Goal: Task Accomplishment & Management: Use online tool/utility

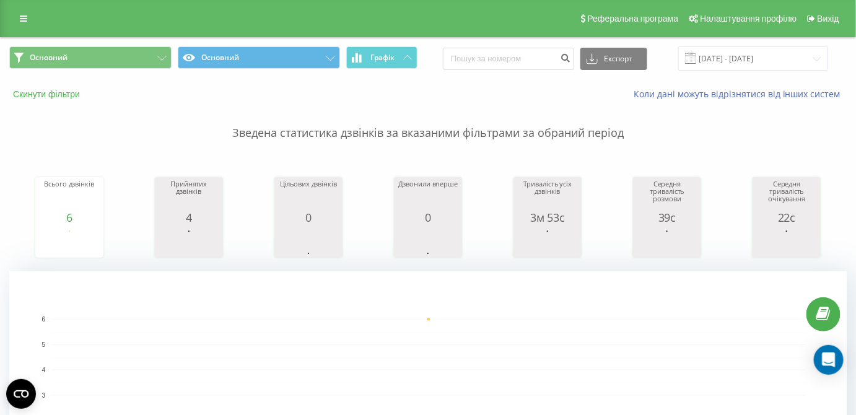
click at [68, 98] on button "Скинути фільтри" at bounding box center [47, 94] width 77 height 11
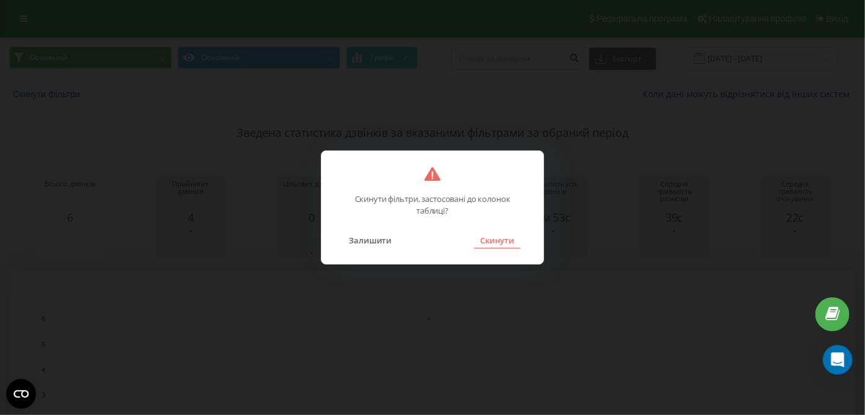
click at [494, 242] on button "Скинути" at bounding box center [497, 240] width 46 height 16
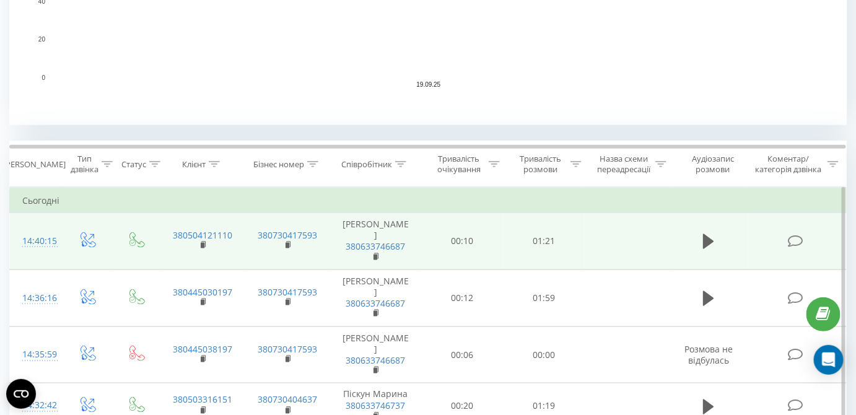
scroll to position [507, 0]
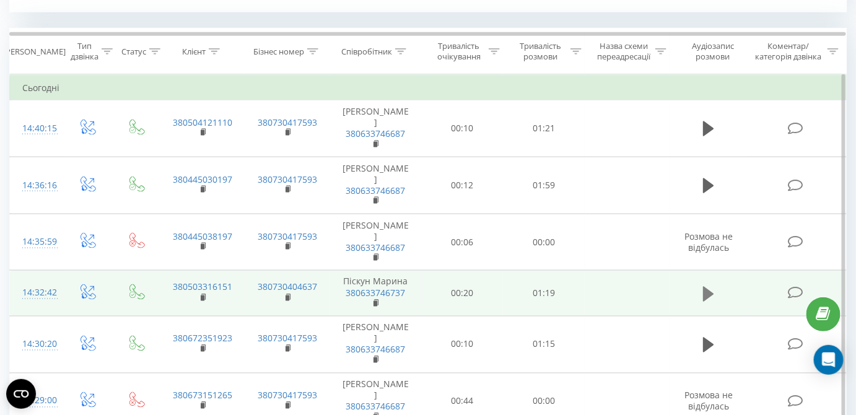
click at [710, 286] on icon at bounding box center [708, 293] width 11 height 15
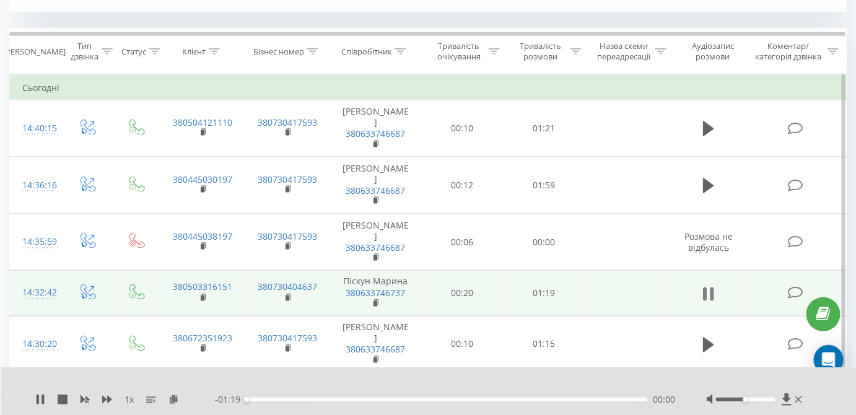
click at [709, 286] on icon at bounding box center [708, 294] width 11 height 17
click at [175, 397] on icon at bounding box center [174, 399] width 11 height 9
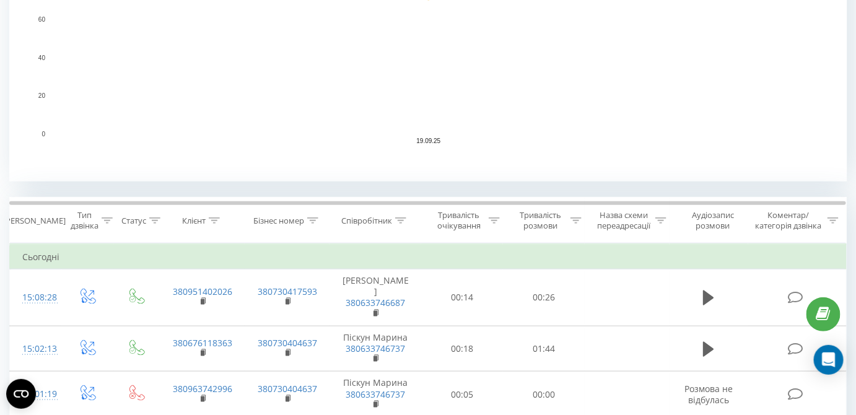
scroll to position [394, 0]
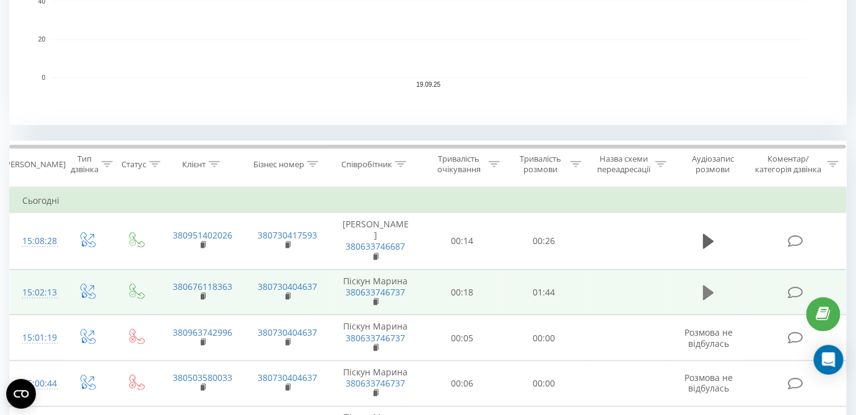
click at [711, 284] on icon at bounding box center [708, 292] width 11 height 17
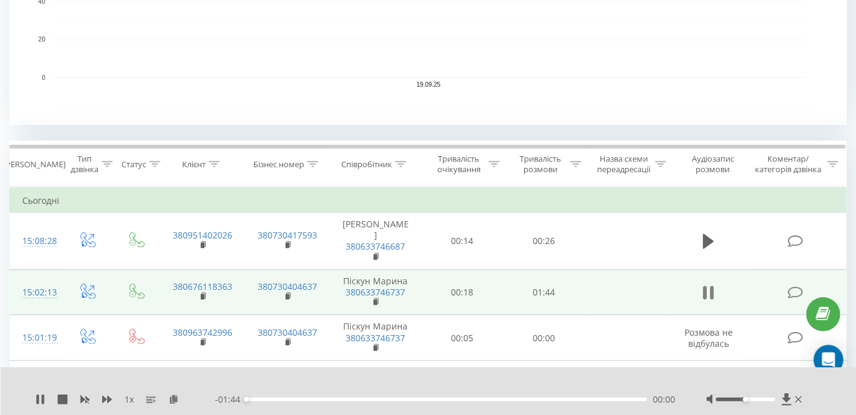
click at [714, 286] on icon at bounding box center [713, 293] width 4 height 14
click at [172, 400] on icon at bounding box center [174, 399] width 11 height 9
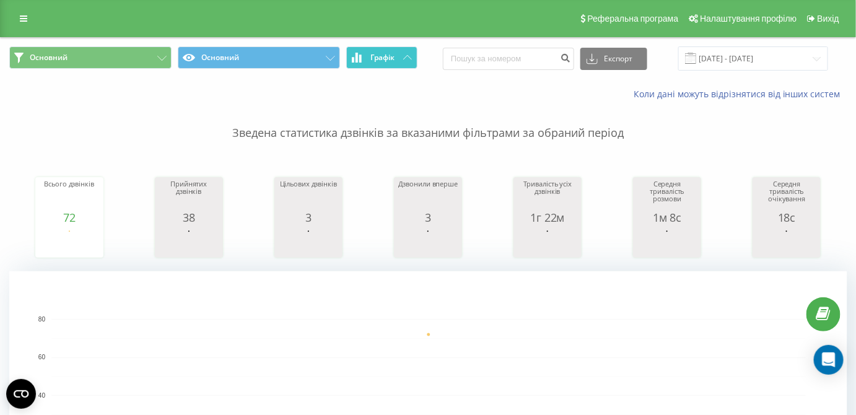
click at [392, 56] on span "Графік" at bounding box center [383, 57] width 24 height 9
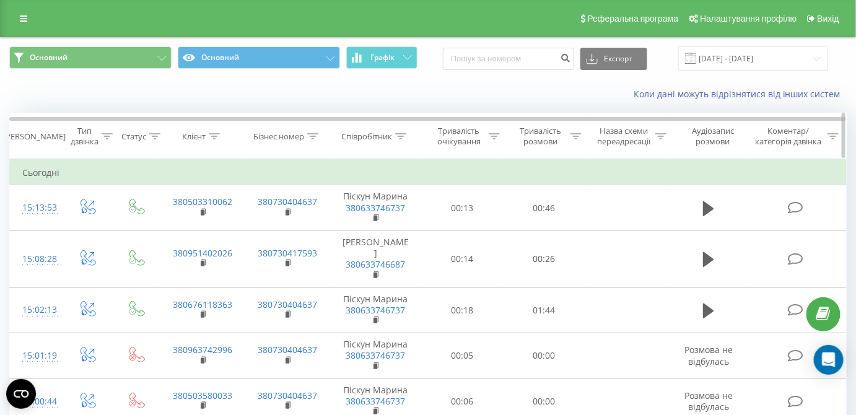
click at [401, 141] on div at bounding box center [400, 136] width 11 height 11
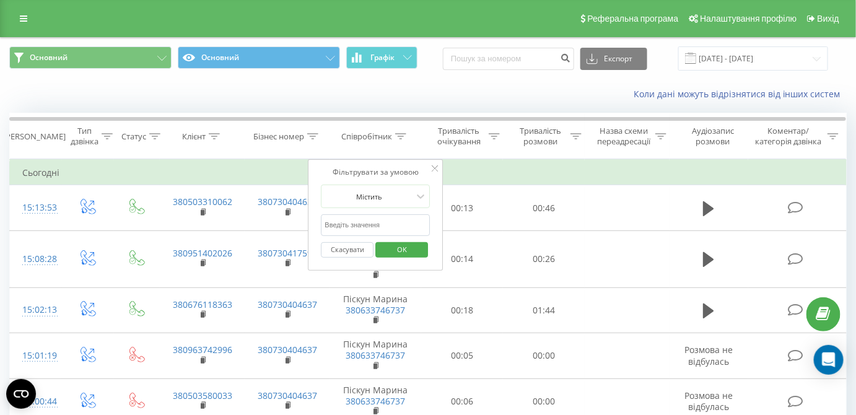
click at [393, 222] on input "text" at bounding box center [376, 225] width 109 height 22
type input "піс"
click at [403, 248] on span "OK" at bounding box center [402, 249] width 35 height 19
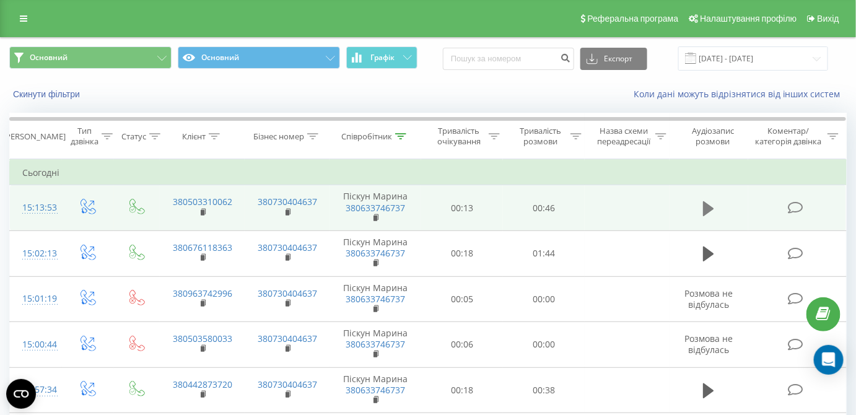
drag, startPoint x: 713, startPoint y: 202, endPoint x: 697, endPoint y: 204, distance: 16.2
click at [713, 203] on icon at bounding box center [708, 208] width 11 height 17
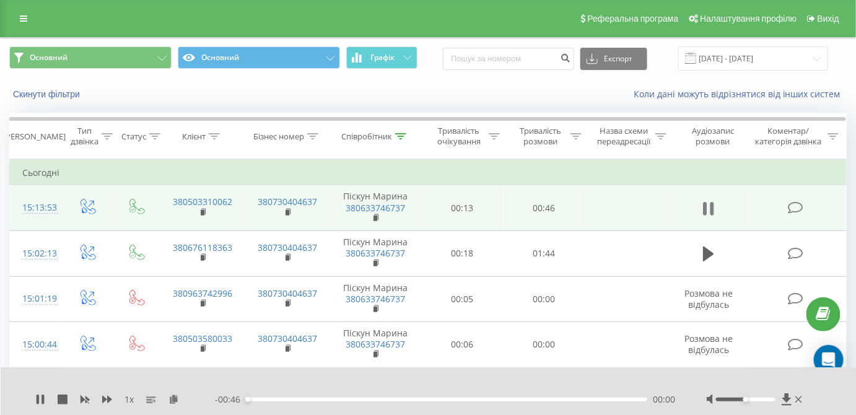
click at [715, 208] on button at bounding box center [708, 209] width 19 height 19
click at [173, 397] on icon at bounding box center [174, 399] width 11 height 9
click at [710, 209] on icon at bounding box center [708, 208] width 11 height 15
click at [708, 209] on icon at bounding box center [708, 208] width 11 height 17
click at [174, 398] on icon at bounding box center [174, 399] width 11 height 9
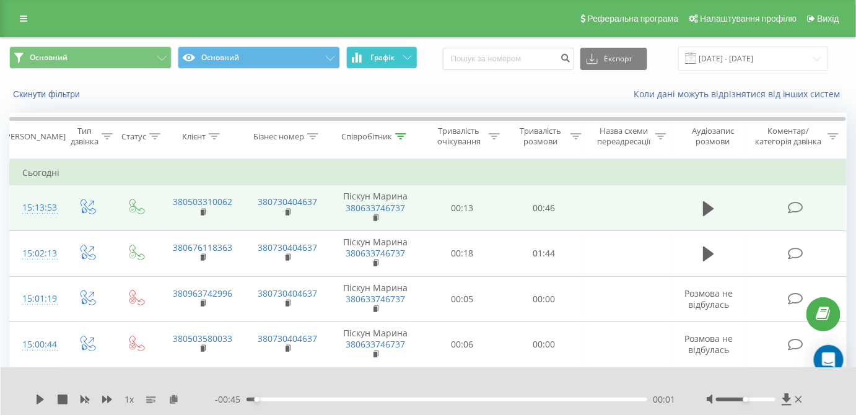
click at [377, 61] on span "Графік" at bounding box center [383, 57] width 24 height 9
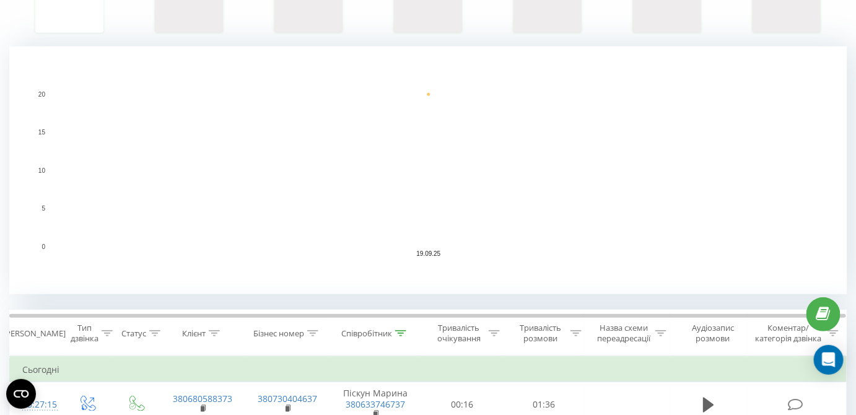
scroll to position [507, 0]
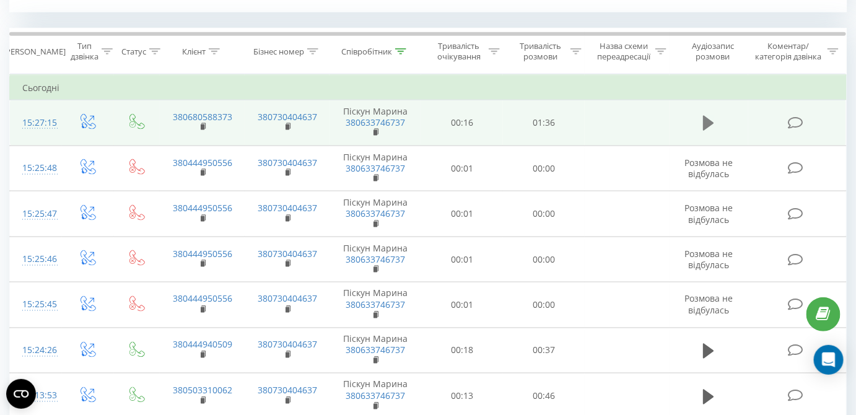
click at [707, 123] on icon at bounding box center [708, 123] width 11 height 15
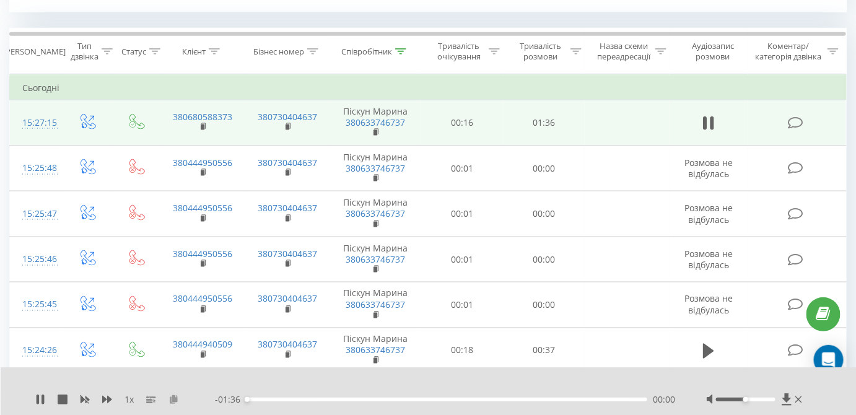
click at [178, 400] on icon at bounding box center [174, 399] width 11 height 9
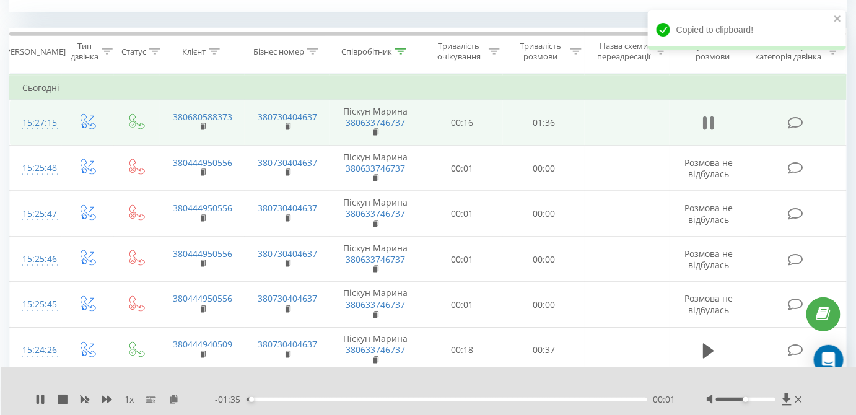
click at [709, 121] on icon at bounding box center [708, 123] width 11 height 17
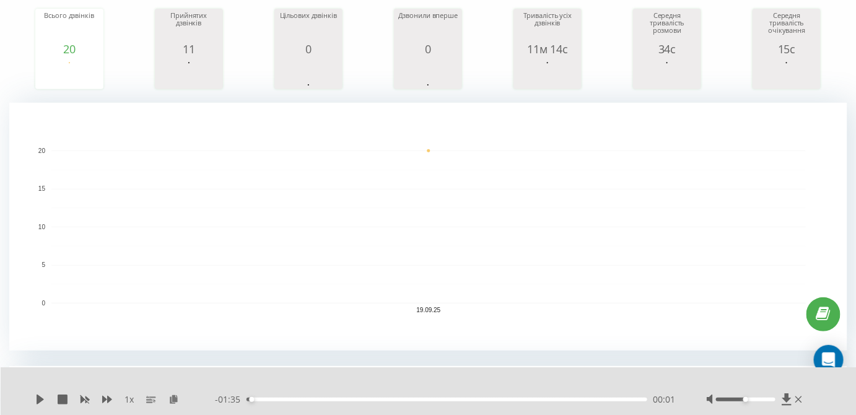
scroll to position [0, 0]
